Goal: Information Seeking & Learning: Find specific fact

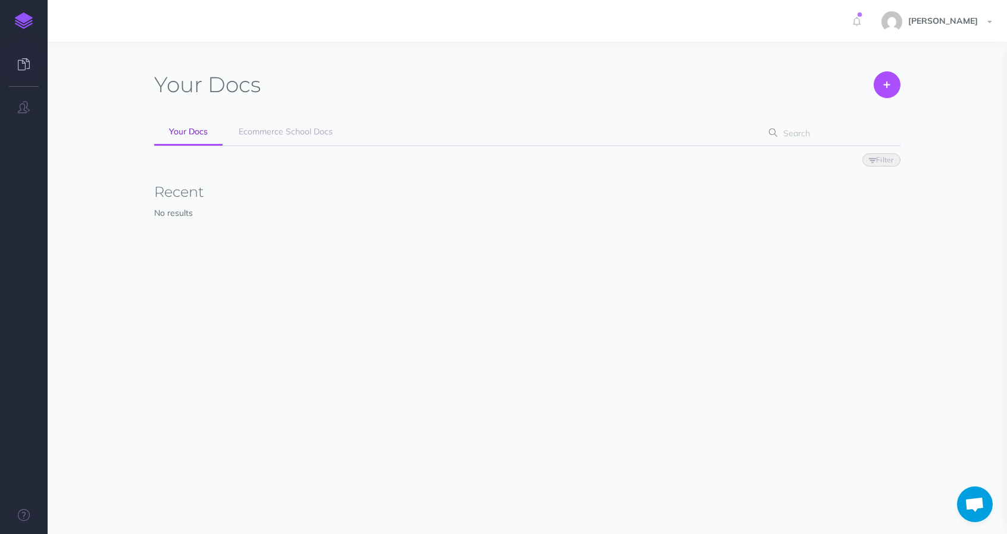
click at [288, 151] on span "Filter Status Published Drafts" at bounding box center [527, 159] width 746 height 26
click at [284, 139] on link "Ecommerce School Docs" at bounding box center [286, 132] width 124 height 27
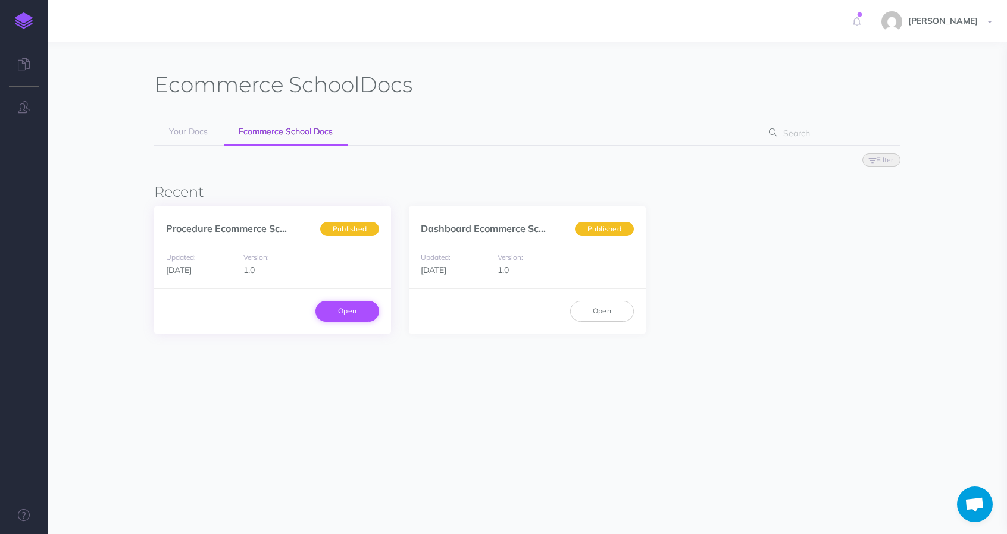
click at [334, 312] on link "Open" at bounding box center [347, 311] width 64 height 20
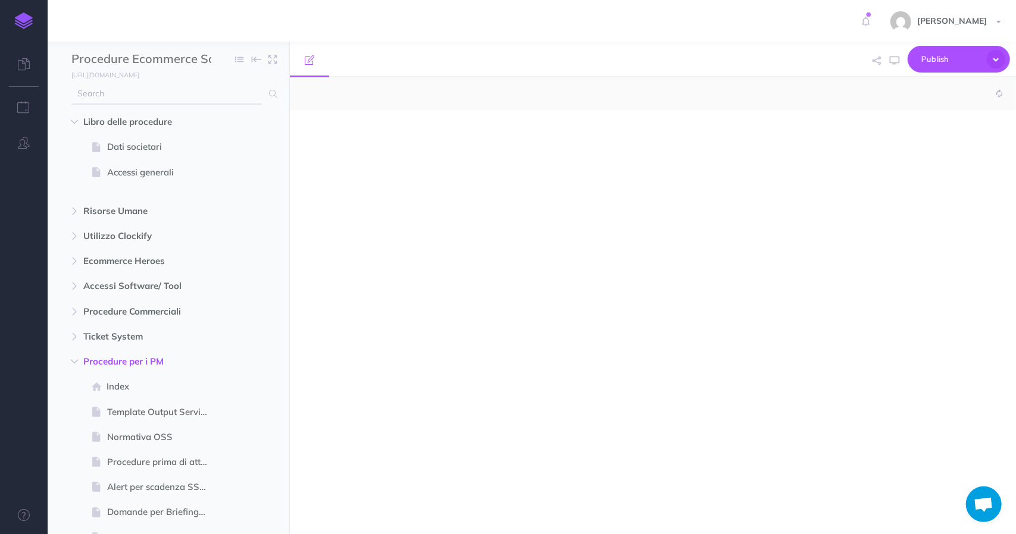
click at [151, 90] on input "text" at bounding box center [166, 93] width 190 height 21
select select "null"
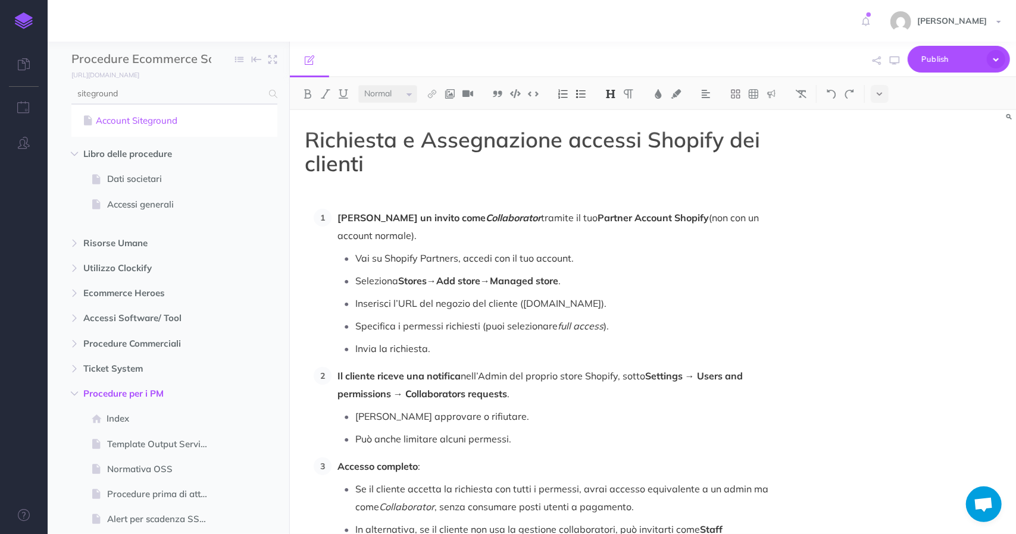
type input "siteground"
click at [180, 121] on link "Account Siteground" at bounding box center [174, 121] width 188 height 14
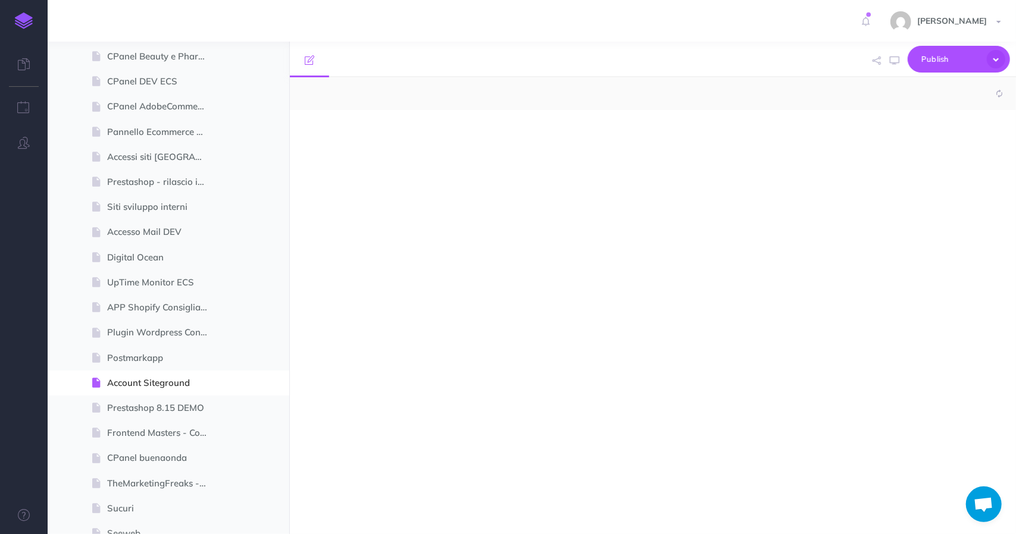
select select "null"
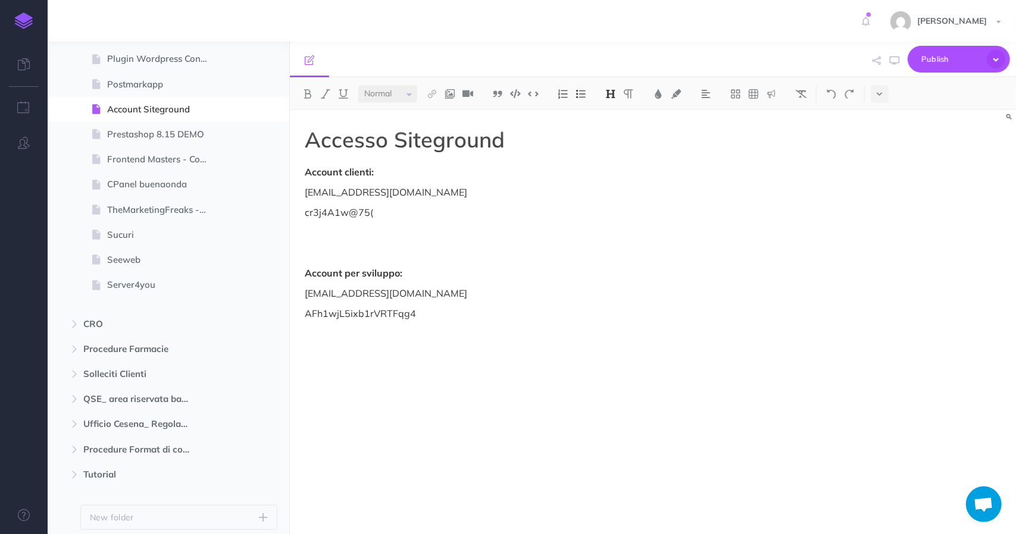
scroll to position [1725, 0]
click at [358, 291] on p "[EMAIL_ADDRESS][DOMAIN_NAME]" at bounding box center [544, 293] width 479 height 14
copy p "[EMAIL_ADDRESS][DOMAIN_NAME]"
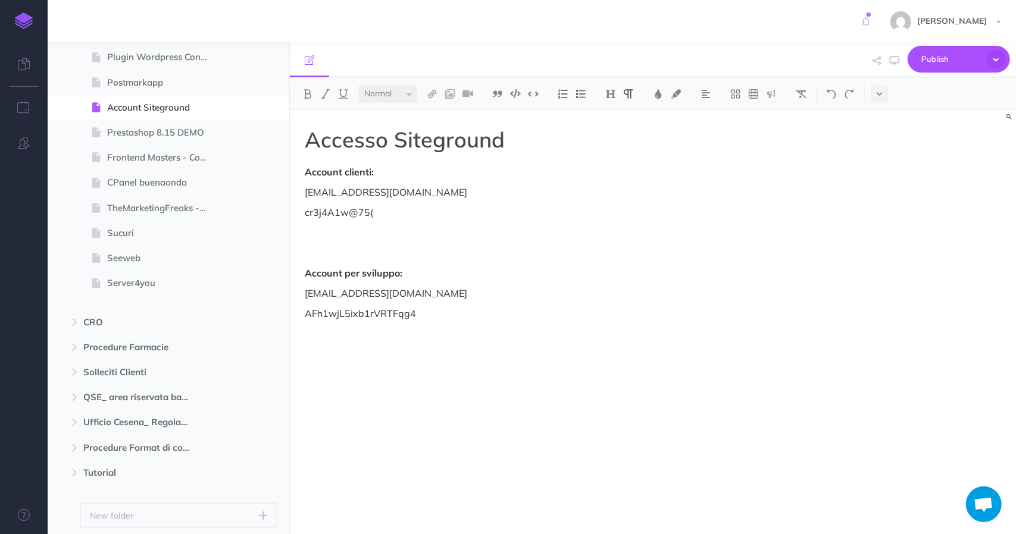
click at [374, 320] on p "AFh1wjL5ixb1rVRTFqg4" at bounding box center [544, 314] width 479 height 14
copy p "AFh1wjL5ixb1rVRTFqg4"
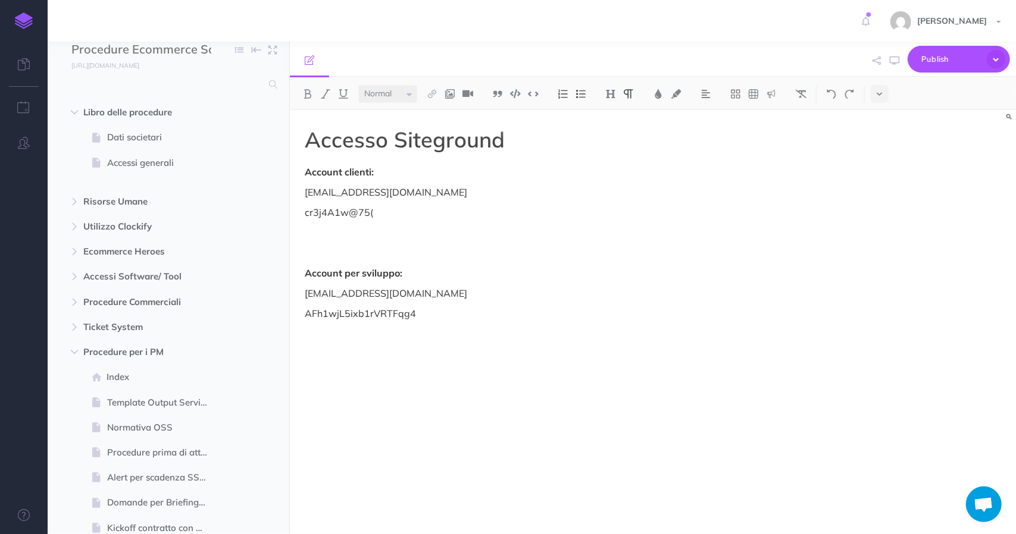
scroll to position [0, 0]
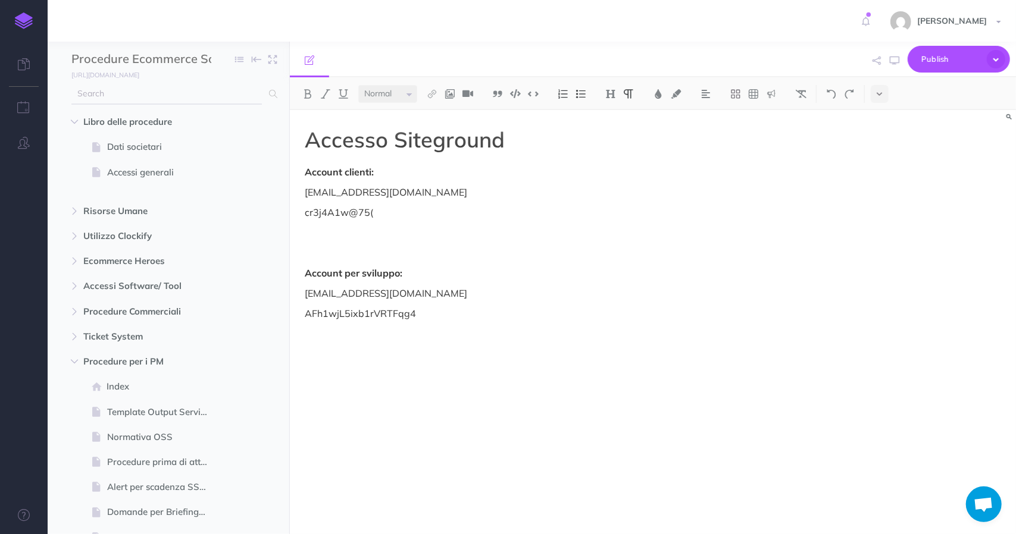
click at [173, 97] on input "text" at bounding box center [166, 93] width 190 height 21
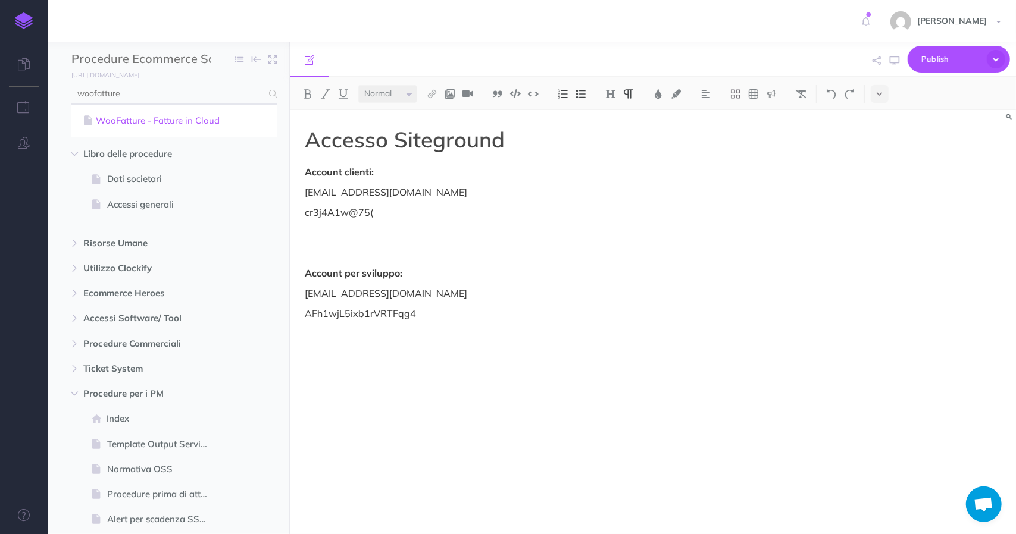
type input "woofatture"
click at [205, 121] on link "WooFatture - Fatture in Cloud" at bounding box center [174, 121] width 188 height 14
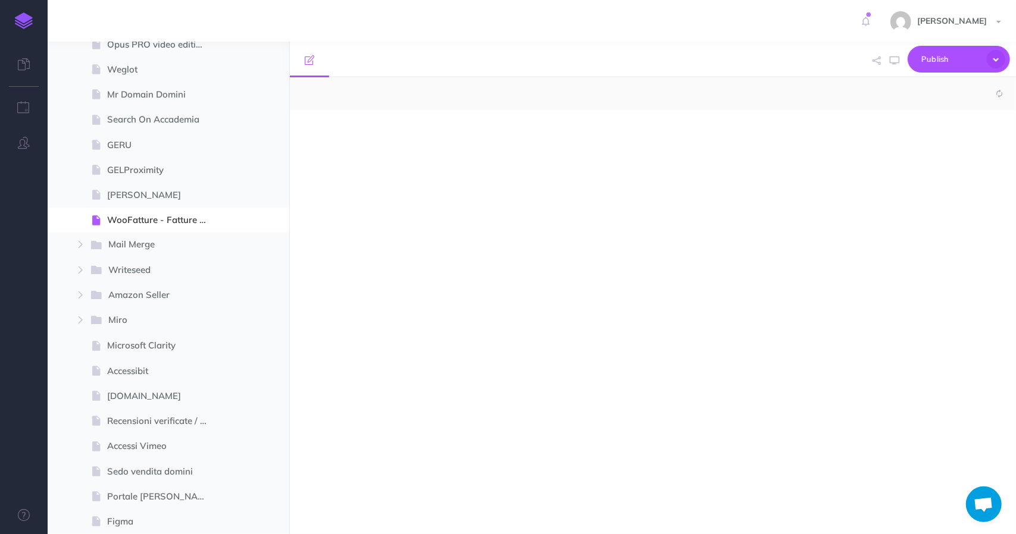
select select "null"
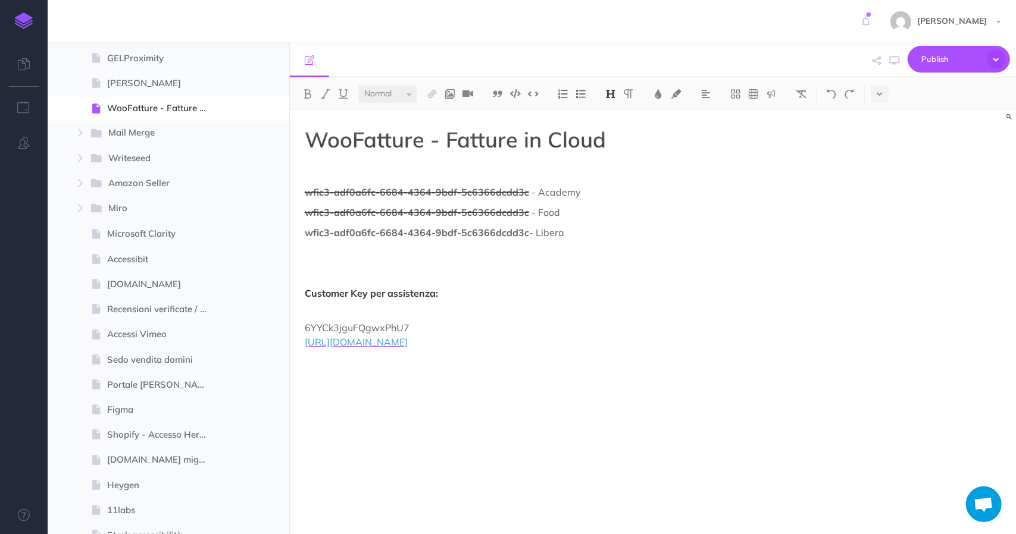
scroll to position [2465, 0]
click at [389, 345] on span "[URL][DOMAIN_NAME]" at bounding box center [356, 342] width 103 height 12
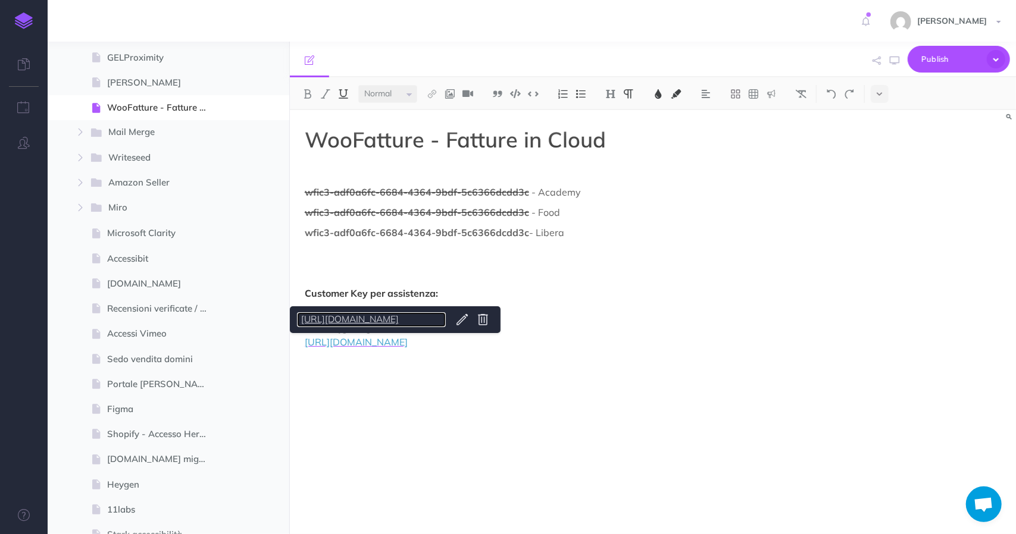
click at [392, 321] on link "[URL][DOMAIN_NAME]" at bounding box center [371, 319] width 149 height 15
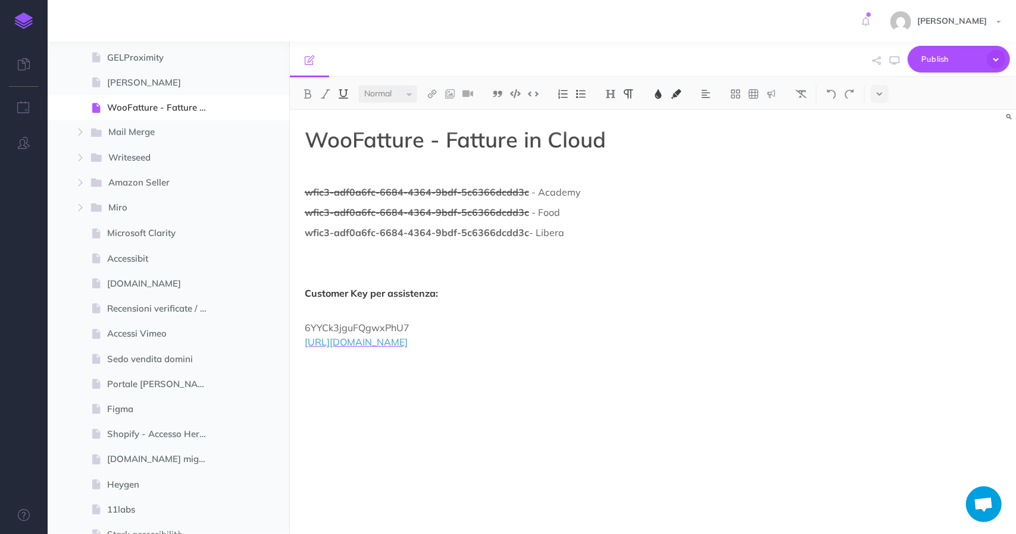
click at [346, 330] on span "6YYCk3jguFQgwxPhU7" at bounding box center [357, 328] width 105 height 12
copy span "6YYCk3jguFQgwxPhU7"
